Goal: Information Seeking & Learning: Find specific fact

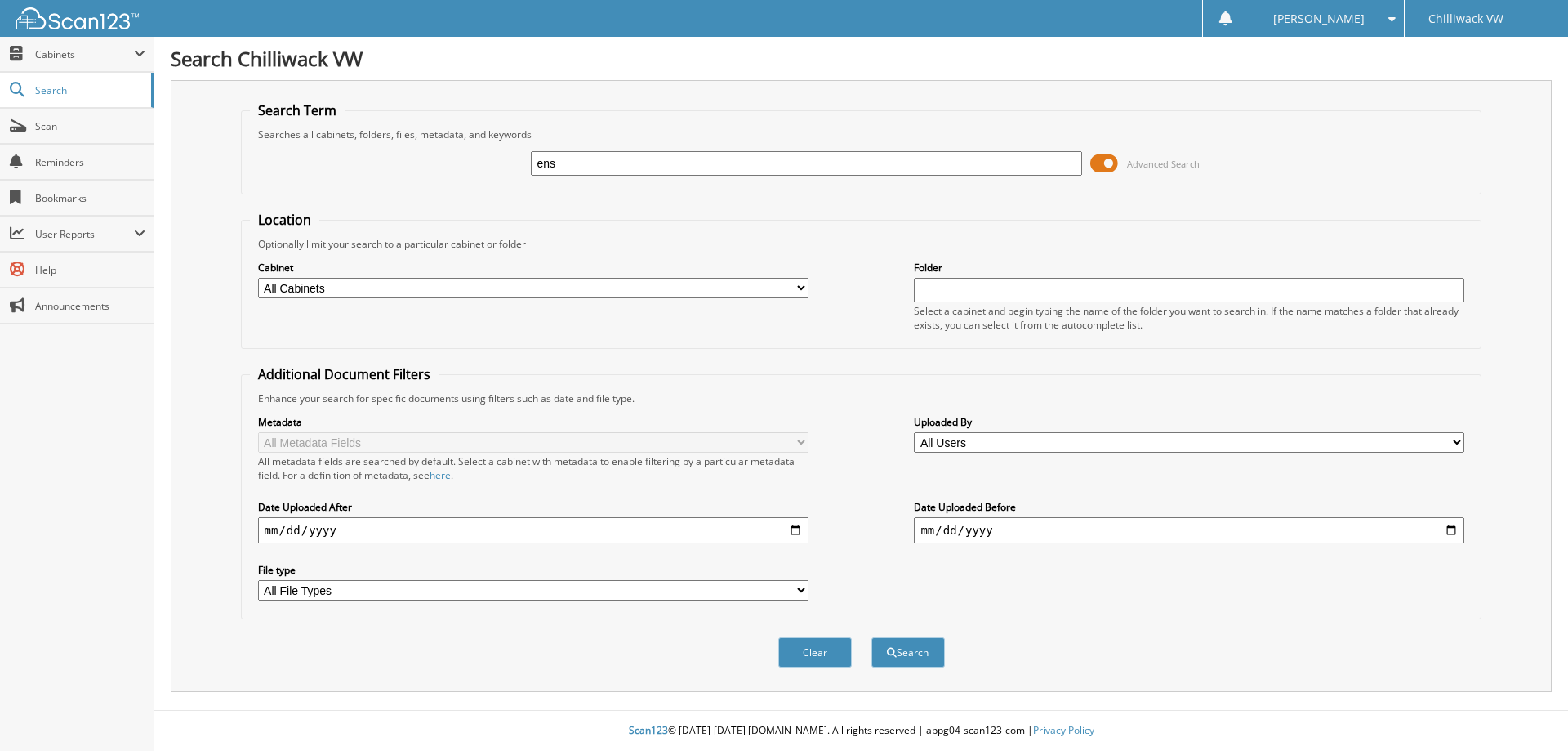
type input "ens"
click at [871, 638] on button "Search" at bounding box center [908, 653] width 73 height 30
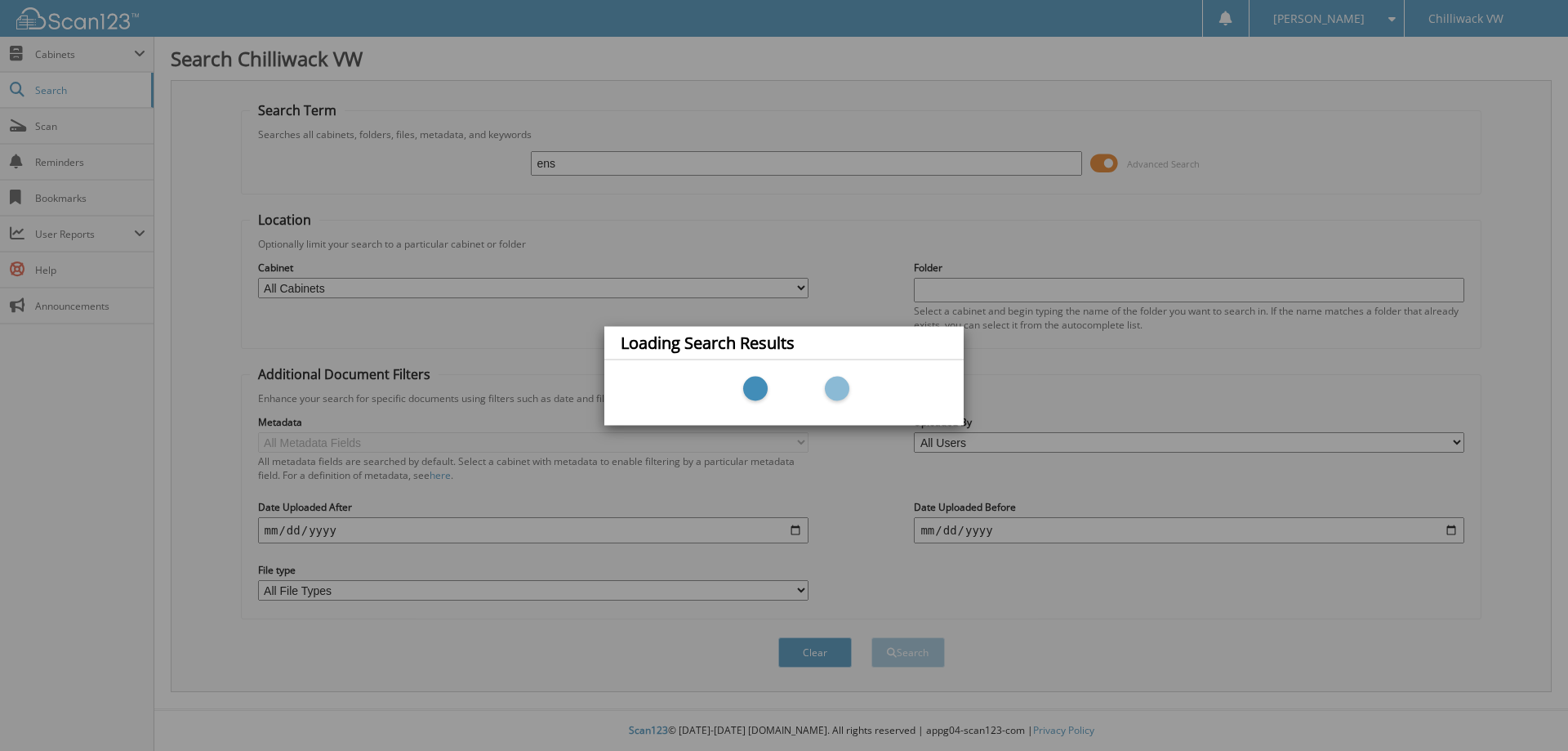
click at [447, 130] on div "Loading Search Results" at bounding box center [784, 375] width 1568 height 751
drag, startPoint x: 415, startPoint y: 317, endPoint x: 265, endPoint y: 150, distance: 224.5
click at [415, 316] on div "Loading Search Results" at bounding box center [784, 375] width 1568 height 751
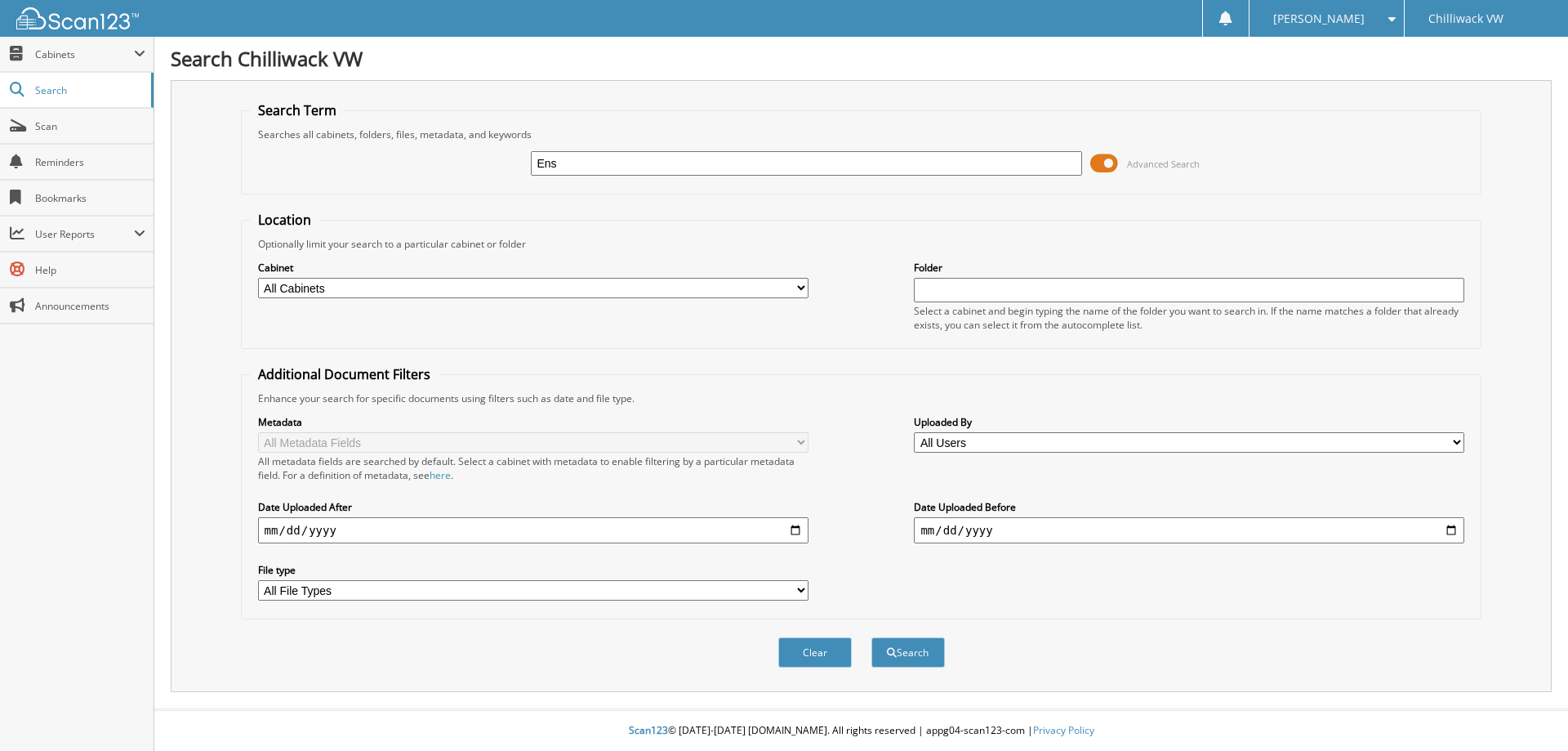
click at [871, 638] on button "Search" at bounding box center [908, 653] width 73 height 30
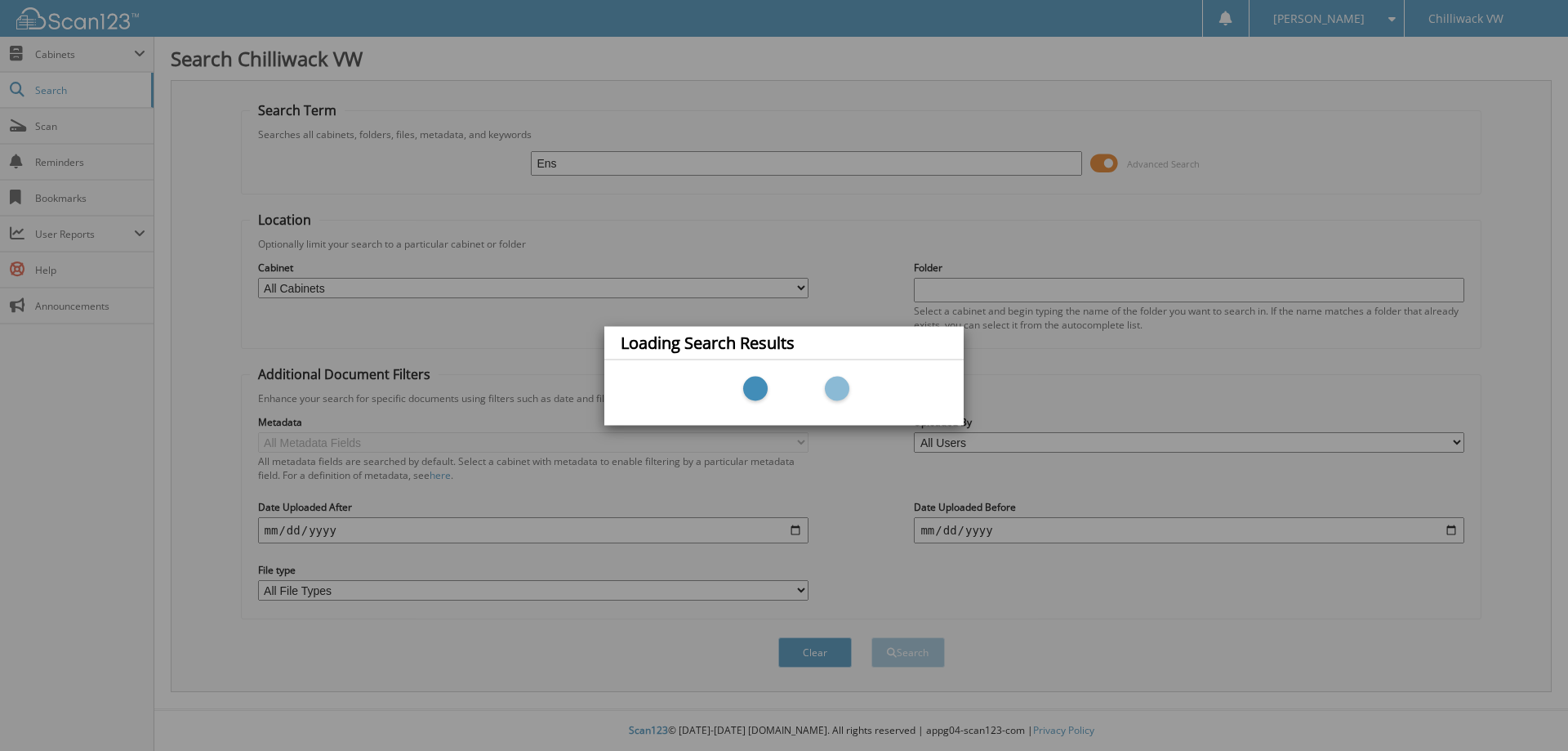
type input "Ens-"
